Goal: Find specific page/section: Find specific page/section

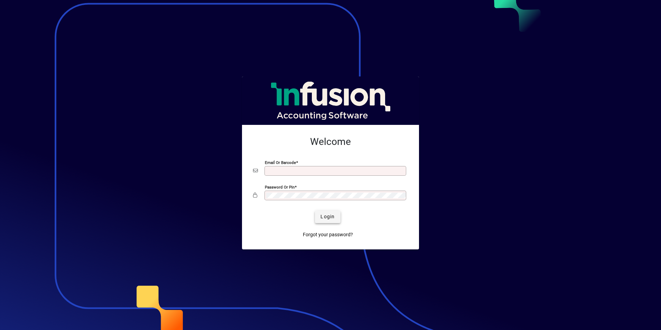
type input "**********"
click at [331, 216] on span "Login" at bounding box center [327, 216] width 14 height 7
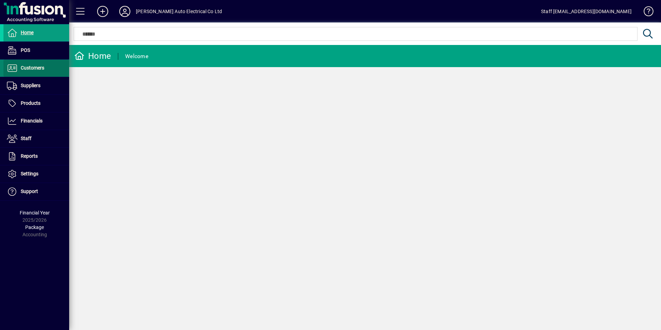
click at [45, 64] on span at bounding box center [36, 68] width 66 height 17
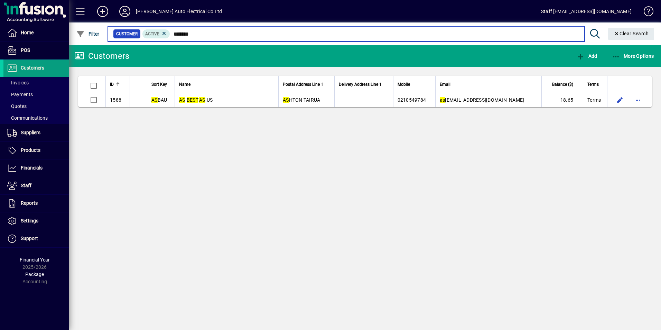
type input "*******"
